Goal: Communication & Community: Answer question/provide support

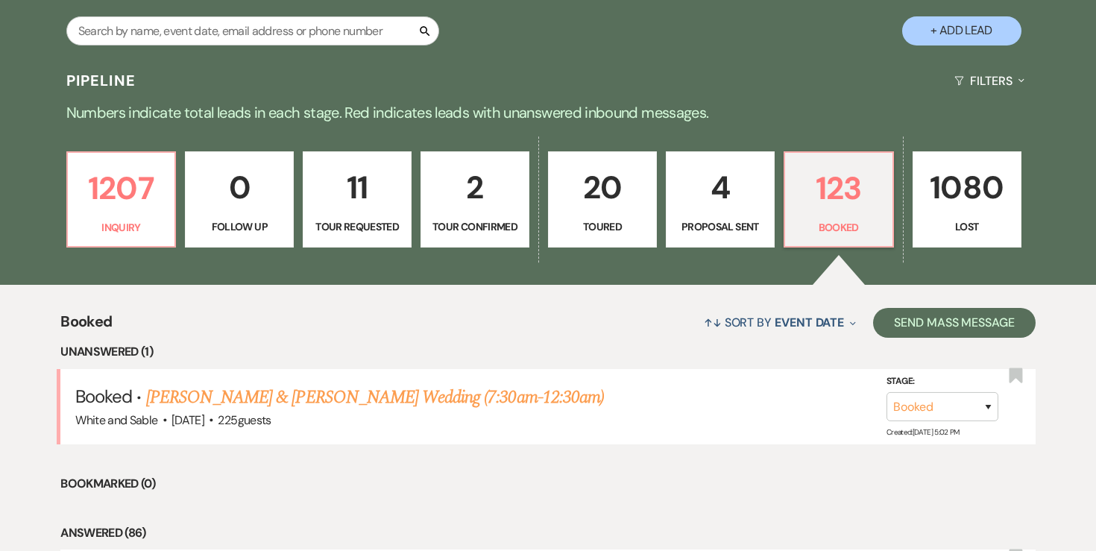
click at [707, 207] on p "4" at bounding box center [720, 188] width 89 height 50
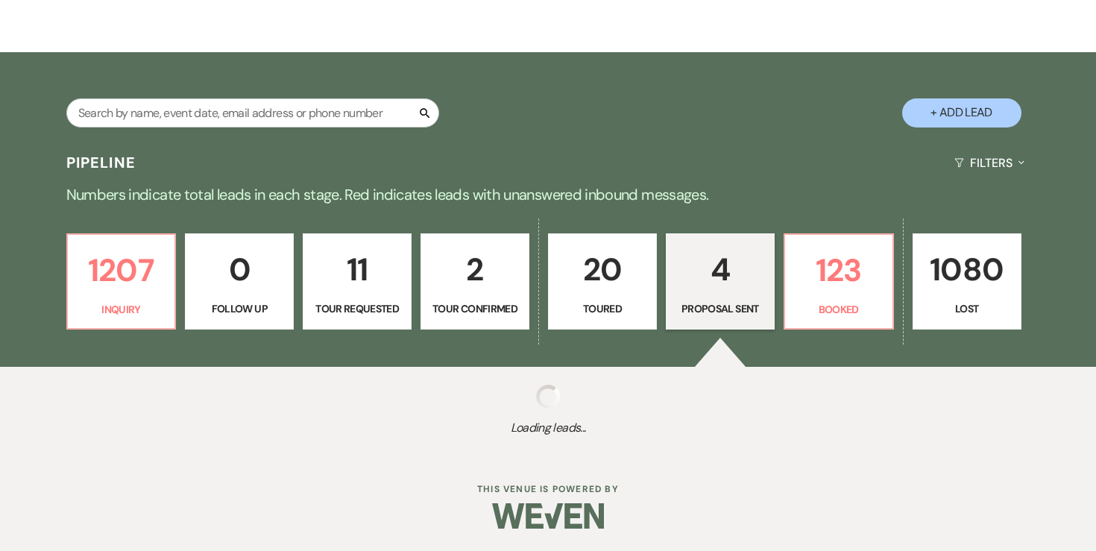
select select "6"
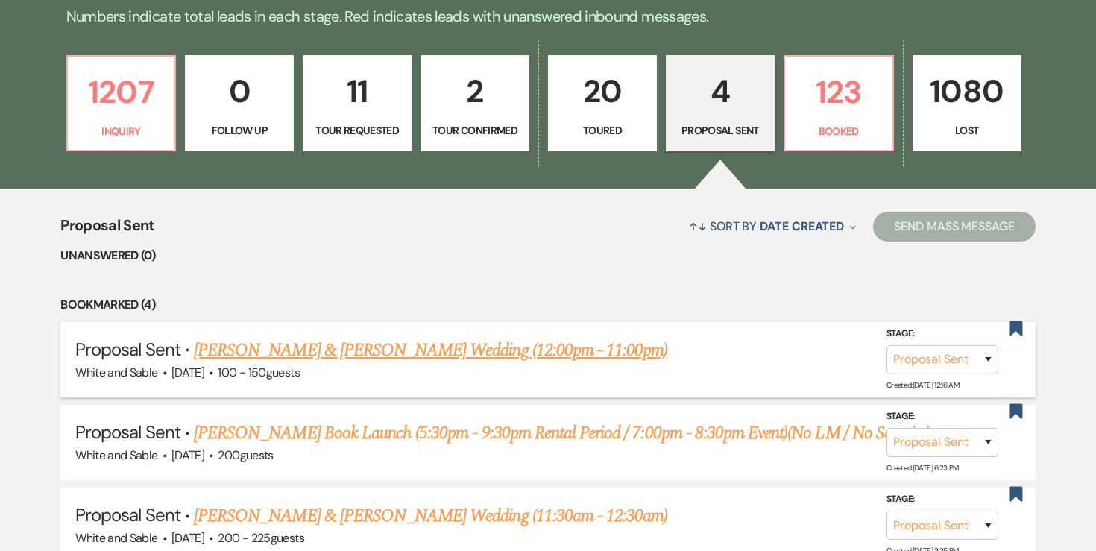
scroll to position [393, 0]
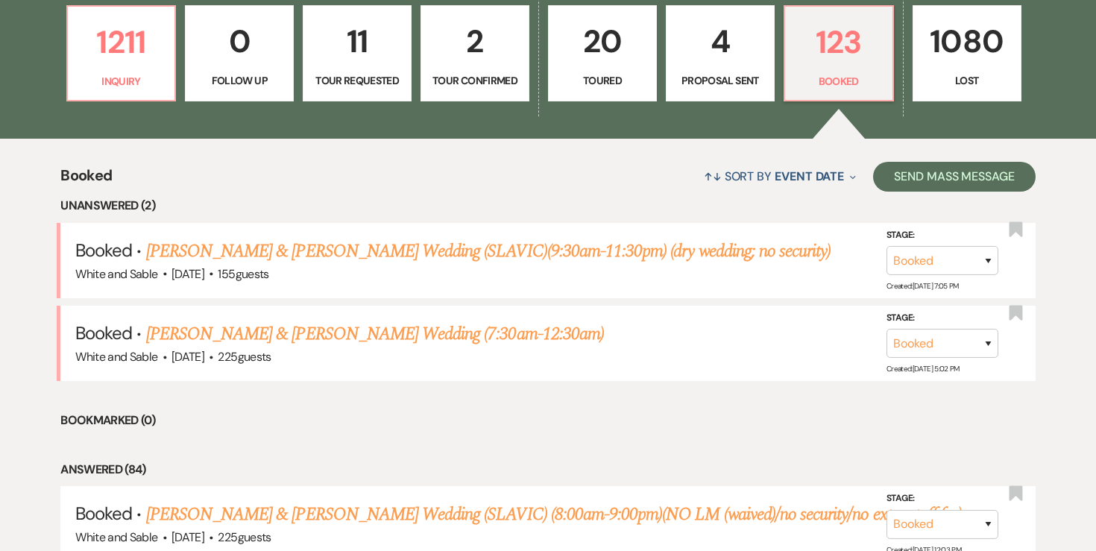
click at [732, 61] on p "4" at bounding box center [720, 41] width 89 height 50
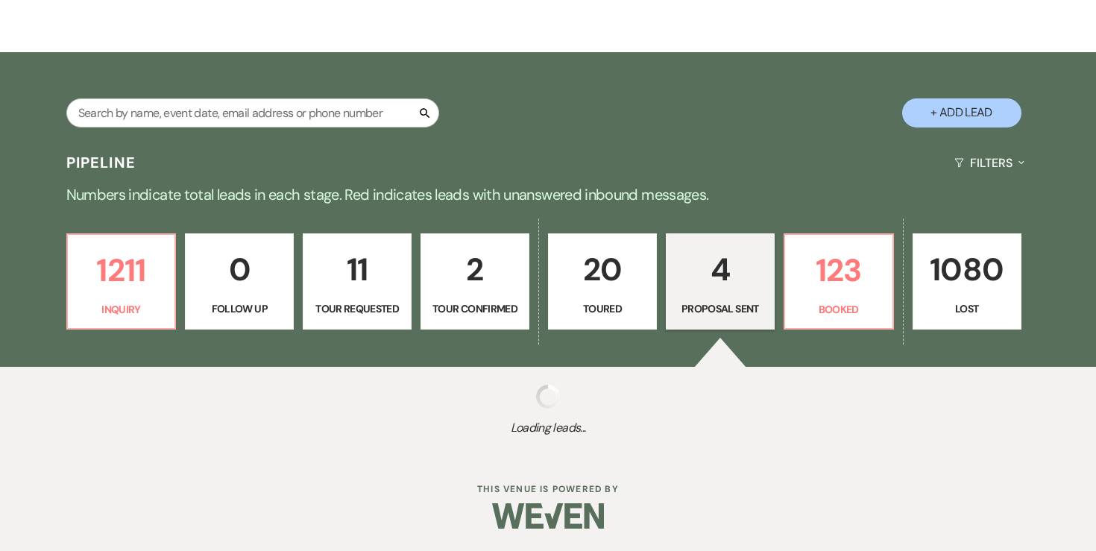
select select "6"
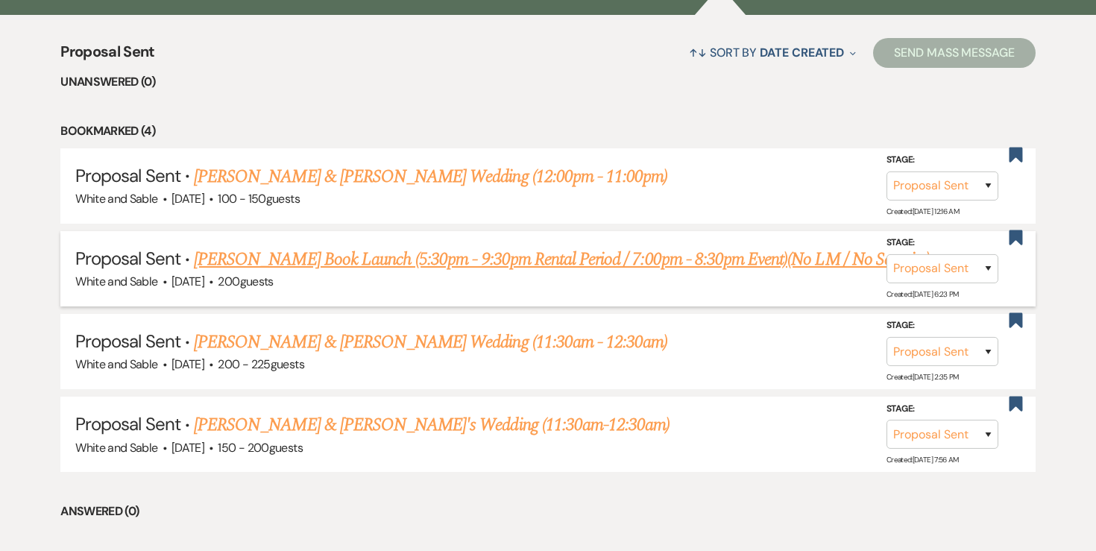
scroll to position [570, 0]
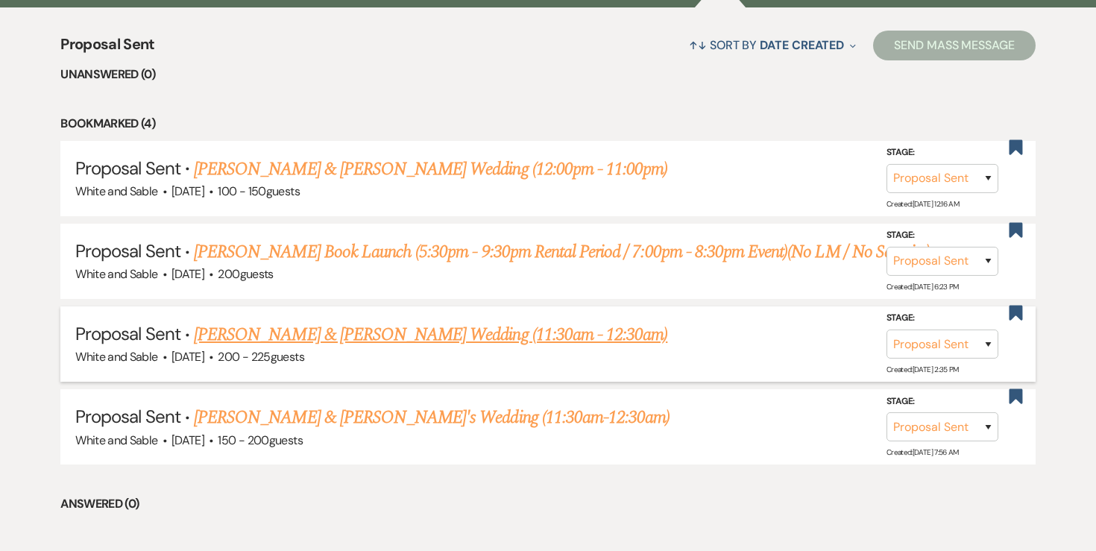
click at [433, 335] on link "[PERSON_NAME] & [PERSON_NAME] Wedding (11:30am - 12:30am)" at bounding box center [431, 334] width 474 height 27
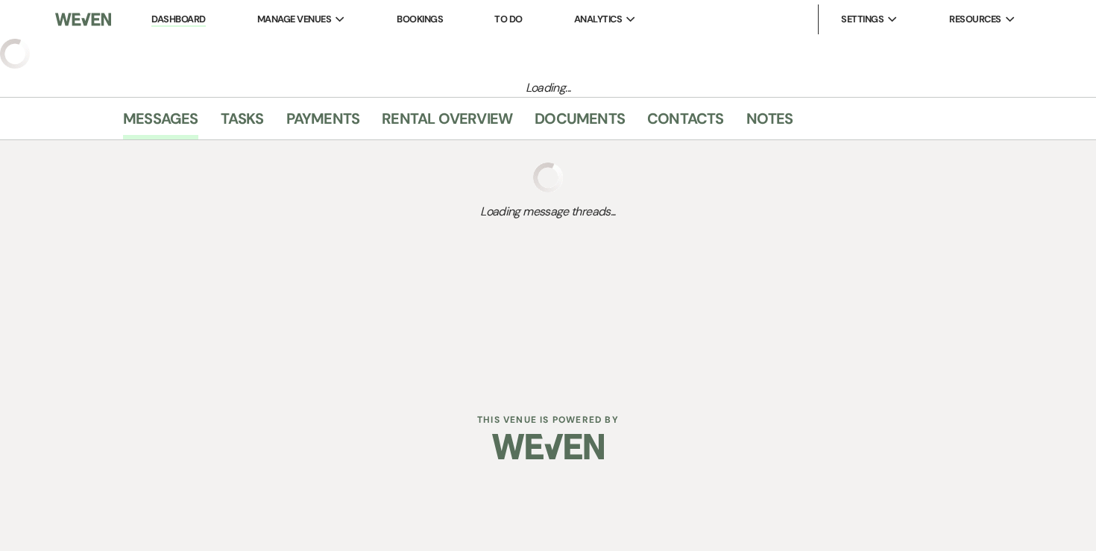
select select "6"
select select "14"
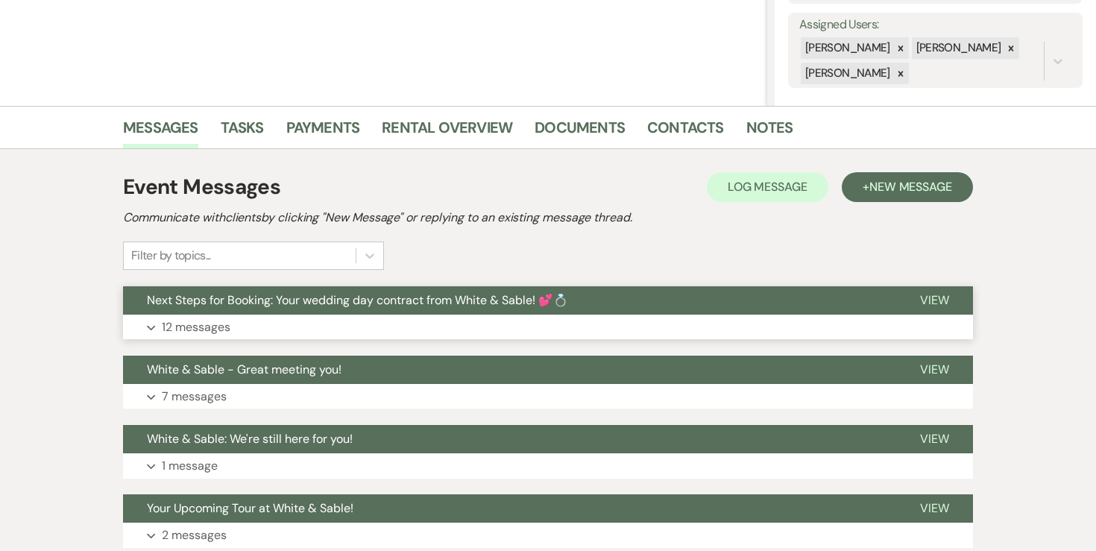
click at [228, 330] on p "12 messages" at bounding box center [196, 327] width 69 height 19
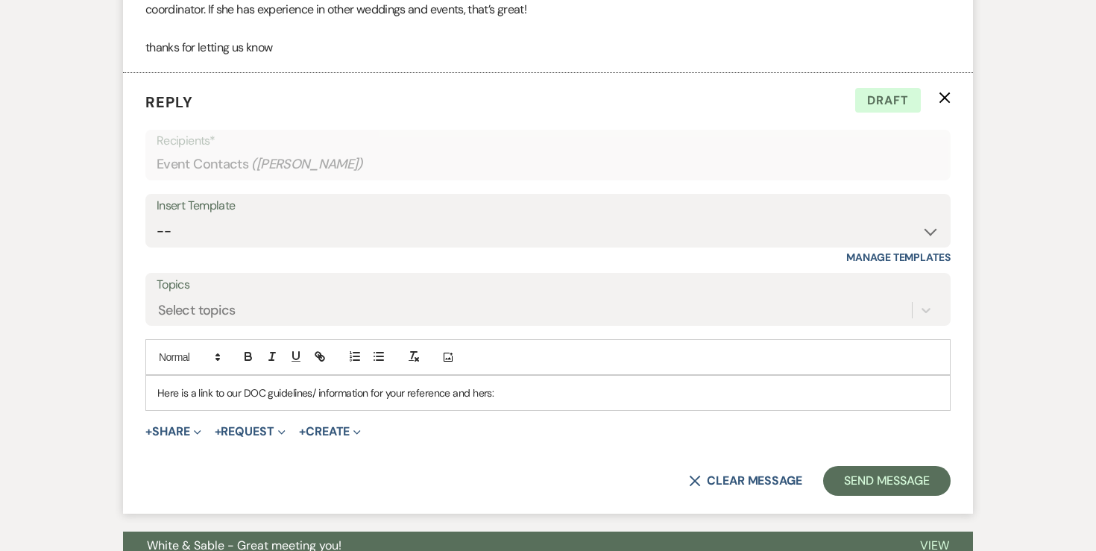
scroll to position [3470, 0]
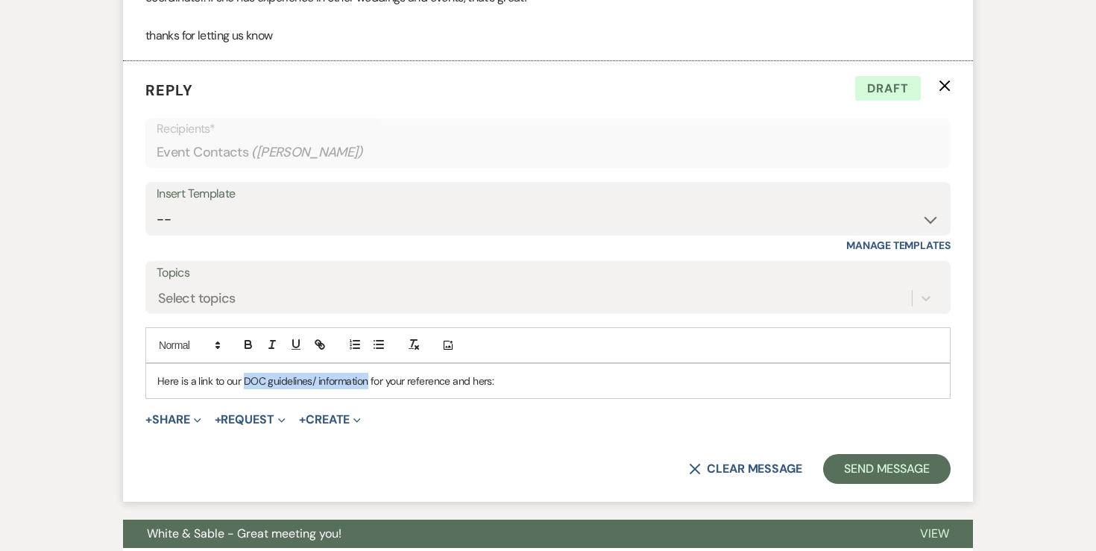
drag, startPoint x: 242, startPoint y: 362, endPoint x: 368, endPoint y: 363, distance: 125.3
click at [368, 373] on p "Here is a link to our DOC guidelines/ information for your reference and hers:" at bounding box center [548, 381] width 782 height 16
click at [493, 373] on p "Here is a link to our DOC Guidelines/Info for your reference and hers:" at bounding box center [548, 381] width 782 height 16
drag, startPoint x: 240, startPoint y: 361, endPoint x: 333, endPoint y: 362, distance: 93.2
click at [333, 373] on p "Here is a link to our DOC Guidelines/Info for your reference and hers" at bounding box center [548, 381] width 782 height 16
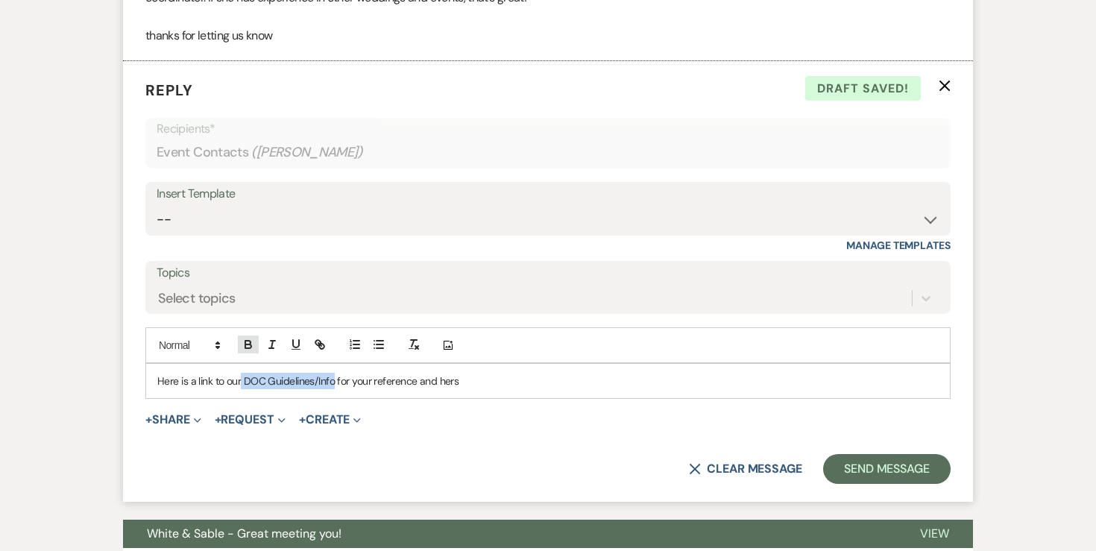
click at [250, 341] on icon "button" at bounding box center [247, 343] width 5 height 4
click at [325, 338] on icon "button" at bounding box center [319, 344] width 13 height 13
paste input "https://www.canva.com/design/DAGk2PCnKRk/a7OBYfo2AKknSPPDgMI2BA/view?utm_conten…"
type input "https://www.canva.com/design/DAGk2PCnKRk/a7OBYfo2AKknSPPDgMI2BA/view?utm_conten…"
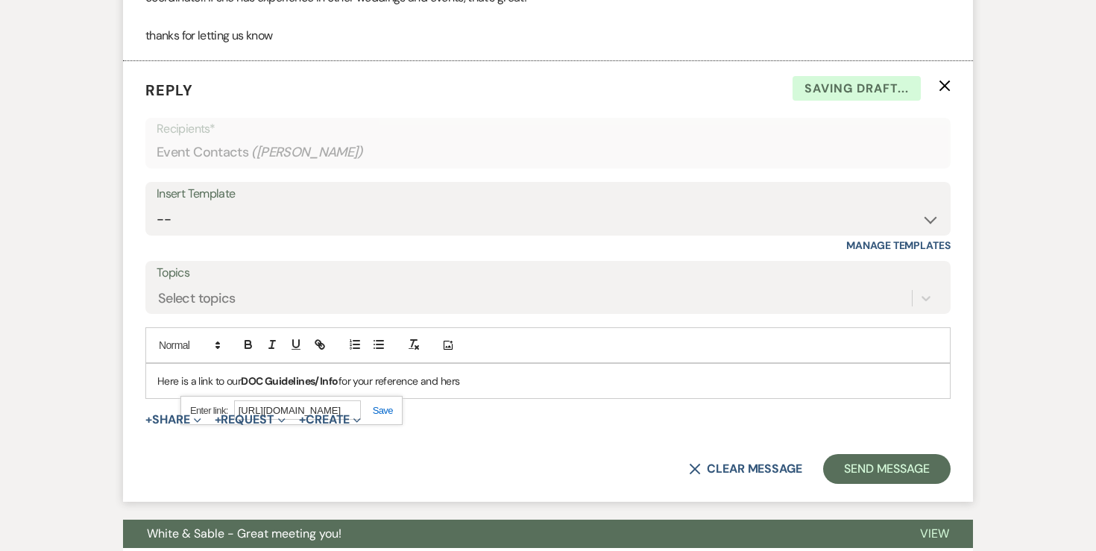
click at [377, 405] on link at bounding box center [377, 410] width 32 height 11
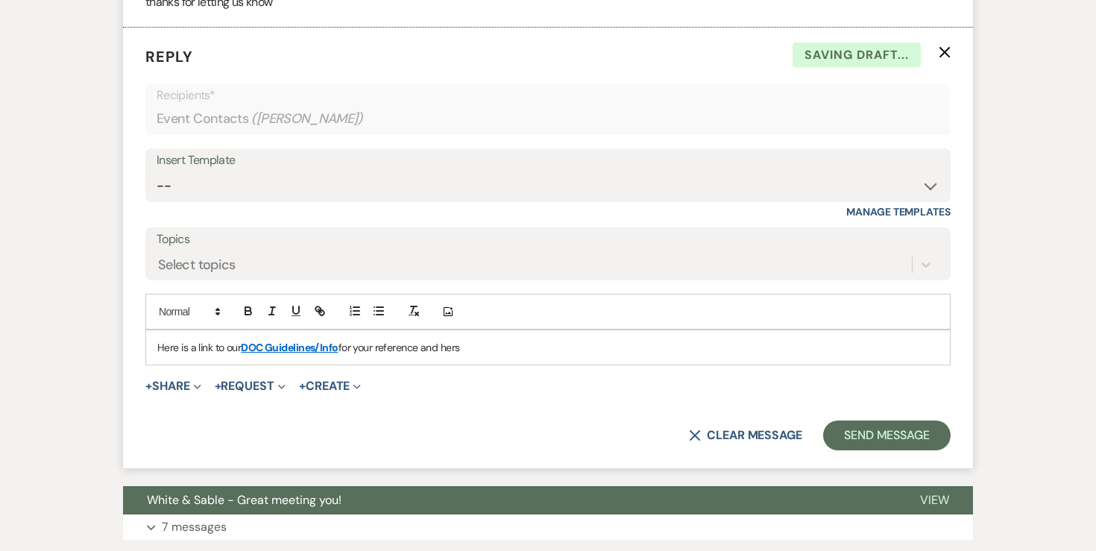
scroll to position [3509, 0]
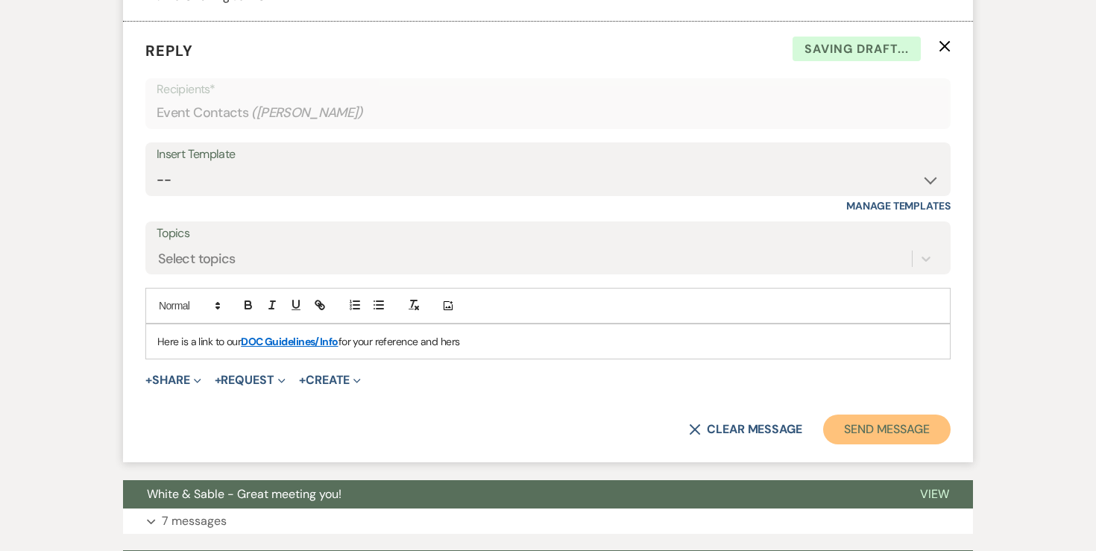
click at [887, 416] on button "Send Message" at bounding box center [887, 430] width 128 height 30
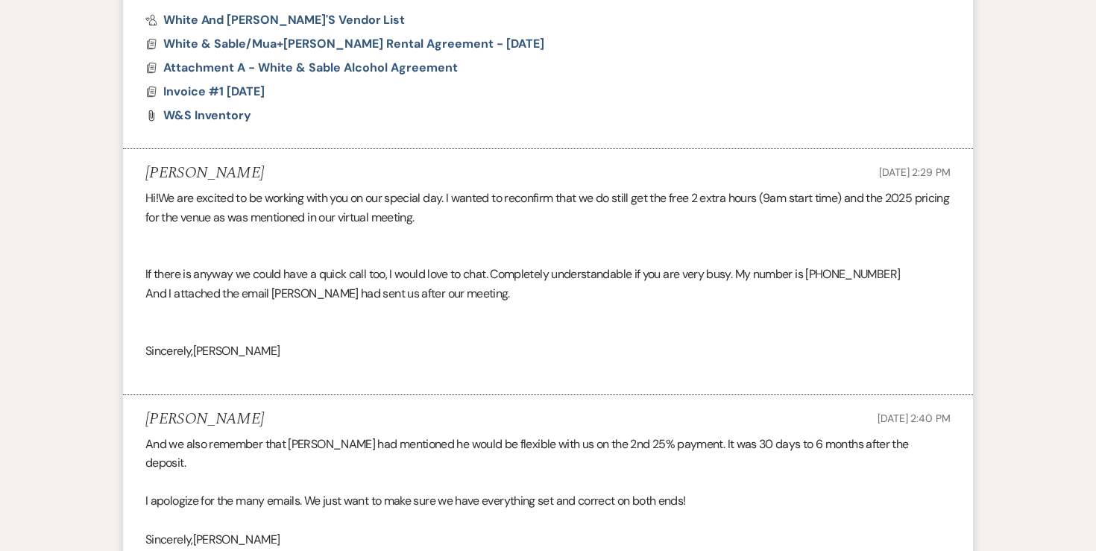
scroll to position [0, 0]
